Goal: Go to known website: Go to known website

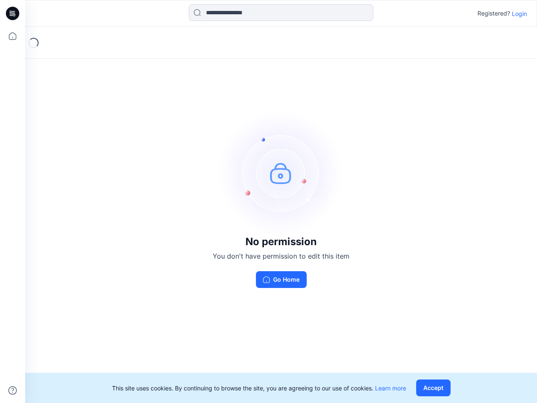
click at [269, 201] on img at bounding box center [281, 173] width 126 height 126
click at [13, 13] on icon at bounding box center [13, 13] width 3 height 0
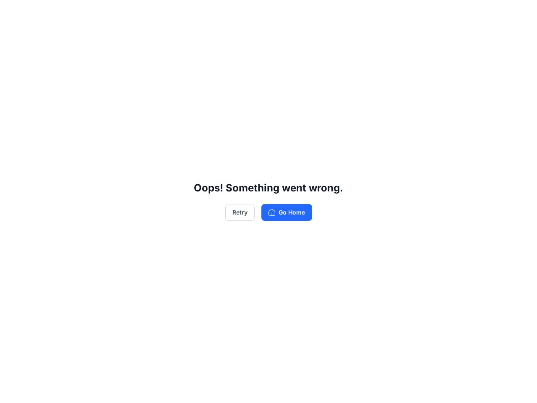
click at [13, 36] on div "Oops! Something went wrong. Retry Go Home" at bounding box center [268, 201] width 537 height 403
click at [13, 390] on div "Oops! Something went wrong. Retry Go Home" at bounding box center [268, 201] width 537 height 403
click at [281, 13] on div "Oops! Something went wrong. Retry Go Home" at bounding box center [268, 201] width 537 height 403
click at [520, 13] on div "Oops! Something went wrong. Retry Go Home" at bounding box center [268, 201] width 537 height 403
click at [435, 388] on div "Oops! Something went wrong. Retry Go Home" at bounding box center [268, 201] width 537 height 403
